Goal: Task Accomplishment & Management: Use online tool/utility

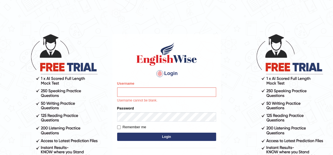
click at [167, 95] on input "Username" at bounding box center [166, 91] width 99 height 9
type input "Irum2025"
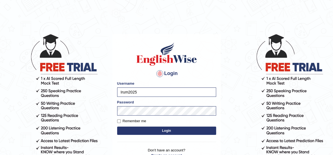
click at [170, 129] on button "Login" at bounding box center [166, 130] width 99 height 8
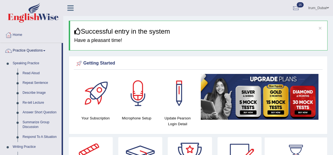
click at [40, 54] on link "Practice Questions" at bounding box center [30, 50] width 61 height 14
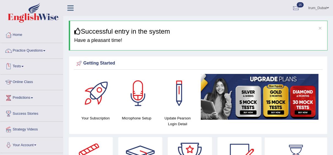
click at [26, 67] on link "Tests" at bounding box center [31, 66] width 63 height 14
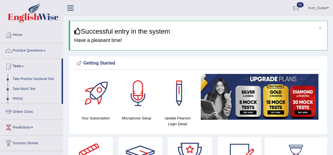
click at [23, 83] on link "Take Practice Sectional Test" at bounding box center [35, 79] width 51 height 10
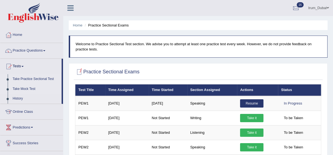
click at [30, 87] on link "Take Mock Test" at bounding box center [35, 89] width 51 height 10
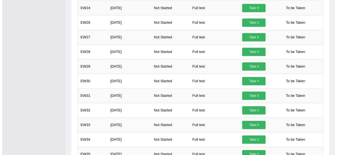
scroll to position [409, 0]
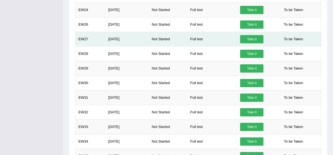
click at [255, 39] on link "Take it" at bounding box center [251, 39] width 23 height 8
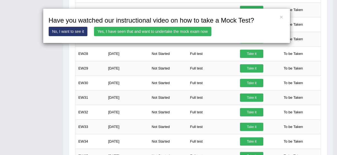
click at [199, 33] on link "Yes, I have seen that and want to undertake the mock exam now" at bounding box center [153, 31] width 118 height 9
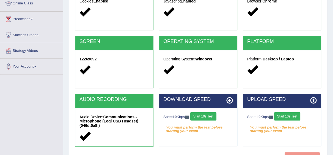
scroll to position [83, 0]
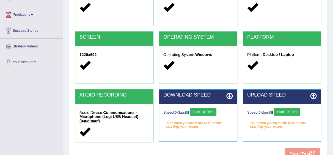
click at [205, 111] on button "Start 10s Test" at bounding box center [203, 112] width 26 height 8
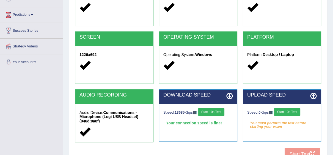
click at [293, 111] on button "Start 10s Test" at bounding box center [287, 112] width 26 height 8
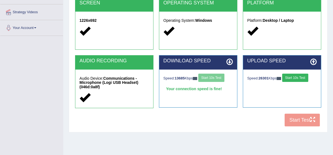
scroll to position [118, 0]
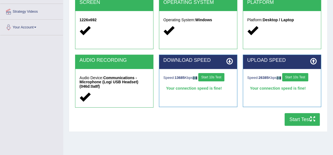
click at [300, 121] on button "Start Test" at bounding box center [302, 119] width 35 height 13
